Goal: Check status: Check status

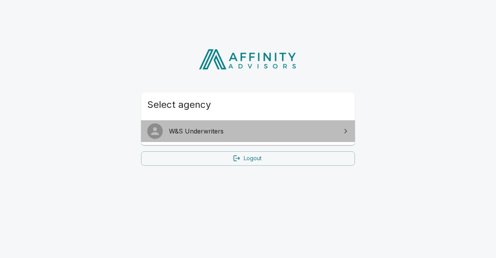
click at [193, 136] on link "W&S Underwriters" at bounding box center [248, 131] width 214 height 22
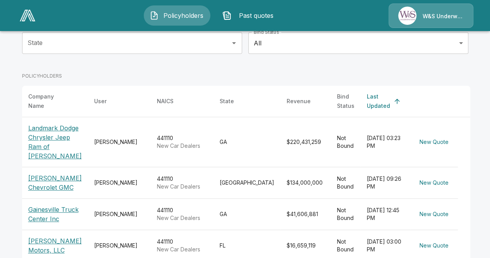
scroll to position [90, 0]
click at [49, 132] on p "Landmark Dodge Chrysler Jeep Ram of [PERSON_NAME]" at bounding box center [54, 141] width 53 height 37
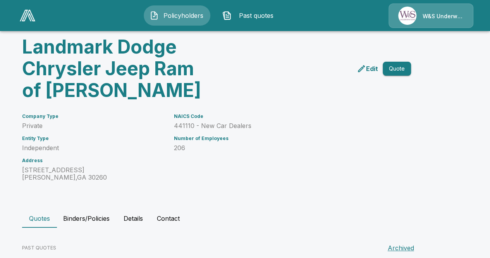
scroll to position [43, 0]
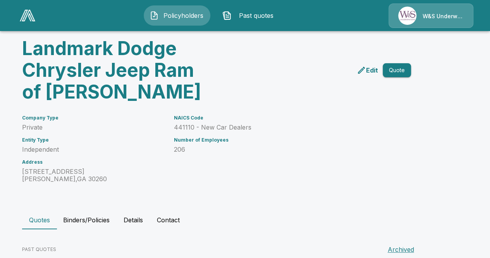
click at [399, 72] on button "Quote" at bounding box center [397, 70] width 28 height 14
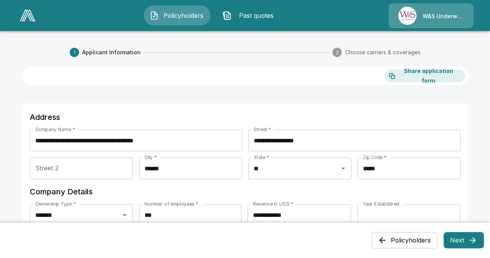
scroll to position [29, 0]
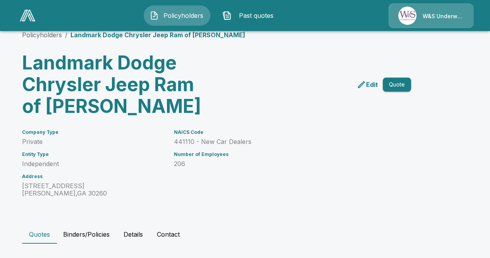
click at [253, 14] on span "Past quotes" at bounding box center [256, 15] width 43 height 9
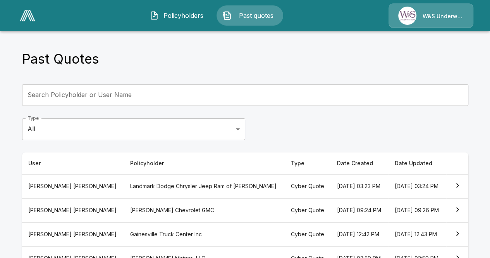
click at [124, 181] on th "Landmark Dodge Chrysler Jeep Ram of [PERSON_NAME]" at bounding box center [204, 186] width 161 height 24
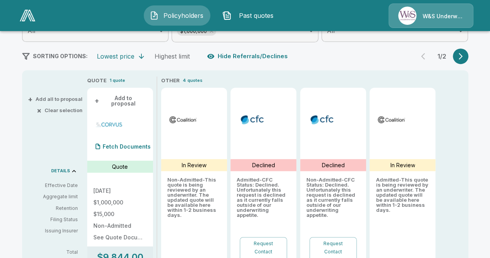
scroll to position [141, 0]
click at [468, 57] on button "button" at bounding box center [460, 56] width 15 height 15
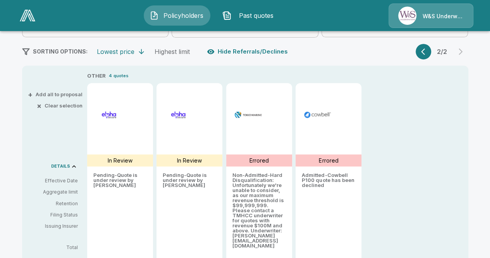
scroll to position [145, 0]
click at [422, 50] on button "button" at bounding box center [423, 51] width 15 height 15
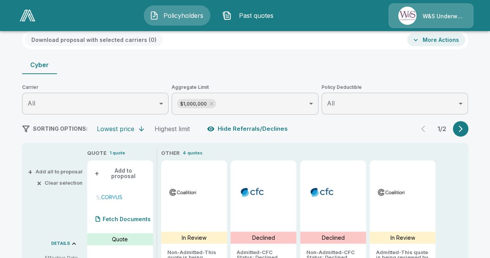
scroll to position [67, 0]
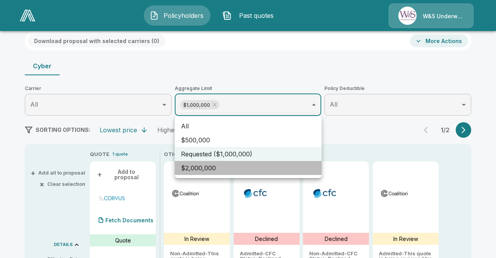
click at [201, 167] on li "$2,000,000" at bounding box center [248, 168] width 147 height 14
type input "**********"
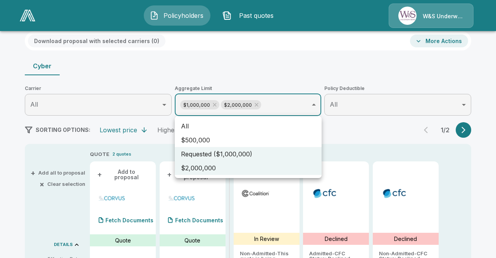
click at [342, 138] on div at bounding box center [248, 129] width 496 height 258
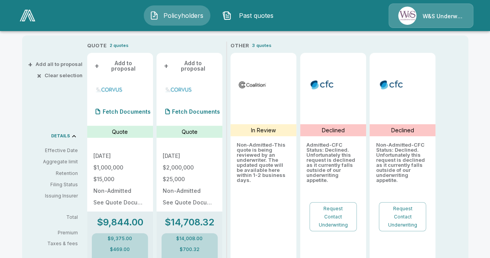
scroll to position [136, 0]
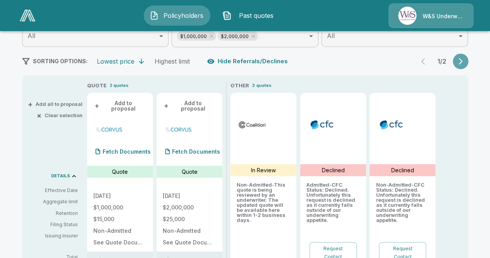
click at [463, 60] on icon "button" at bounding box center [461, 61] width 4 height 7
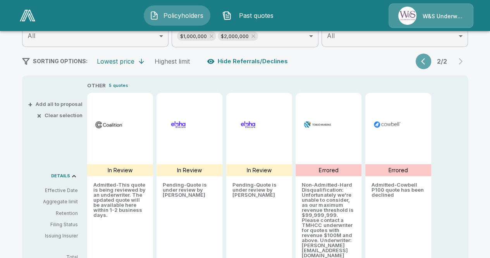
click at [419, 62] on button "button" at bounding box center [423, 60] width 15 height 15
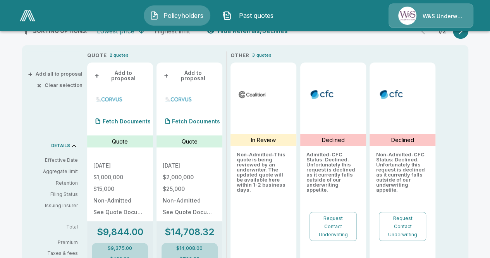
scroll to position [167, 0]
